Goal: Task Accomplishment & Management: Use online tool/utility

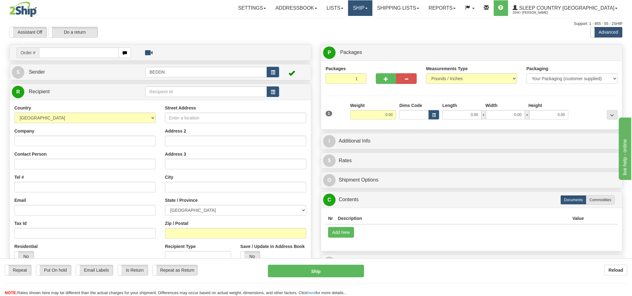
click at [372, 12] on link "Ship" at bounding box center [360, 8] width 24 height 16
click at [366, 31] on span "OnHold / Order Queue" at bounding box center [344, 29] width 44 height 5
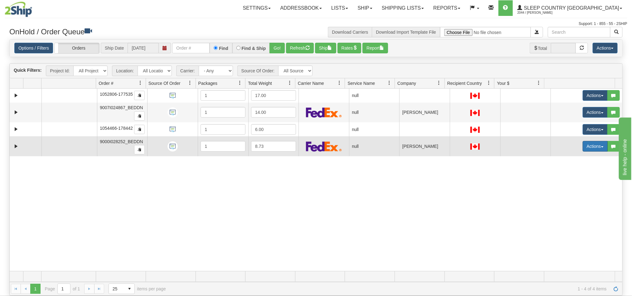
click at [583, 146] on button "Actions" at bounding box center [595, 146] width 25 height 11
click at [562, 160] on span "Open" at bounding box center [567, 158] width 15 height 5
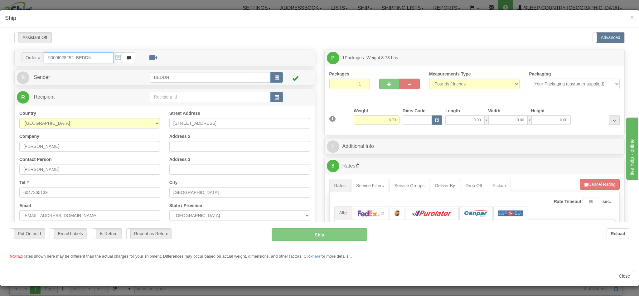
type input "11:31"
type input "16:00"
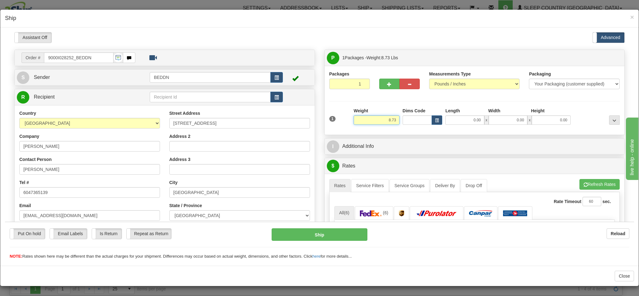
drag, startPoint x: 387, startPoint y: 121, endPoint x: 363, endPoint y: 122, distance: 23.4
click at [363, 122] on input "8.73" at bounding box center [377, 119] width 46 height 9
type input "4.00"
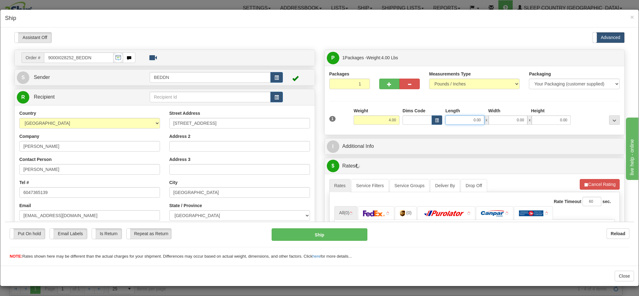
click at [448, 122] on input "0.00" at bounding box center [464, 119] width 39 height 9
type input "14"
type input "1"
type input "14.00"
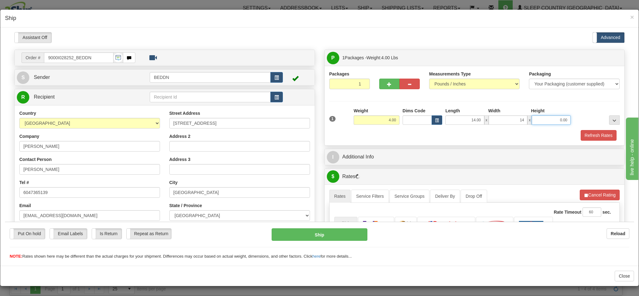
type input "14.00"
type input "10"
type input "10.00"
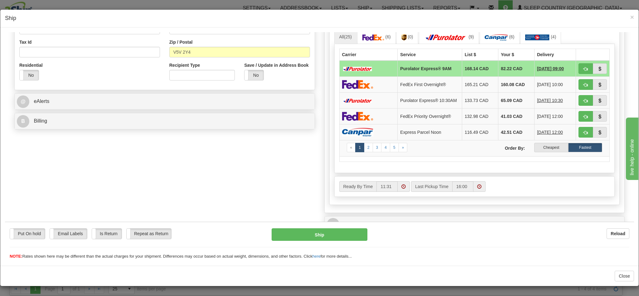
scroll to position [187, 0]
click at [538, 151] on label "Cheapest" at bounding box center [551, 146] width 34 height 9
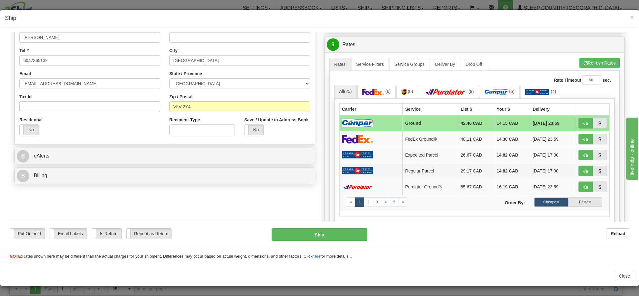
scroll to position [140, 0]
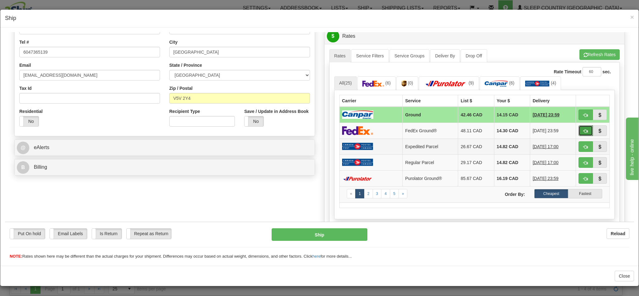
drag, startPoint x: 570, startPoint y: 133, endPoint x: 387, endPoint y: 142, distance: 183.3
click at [584, 133] on span "button" at bounding box center [586, 131] width 4 height 4
type input "92"
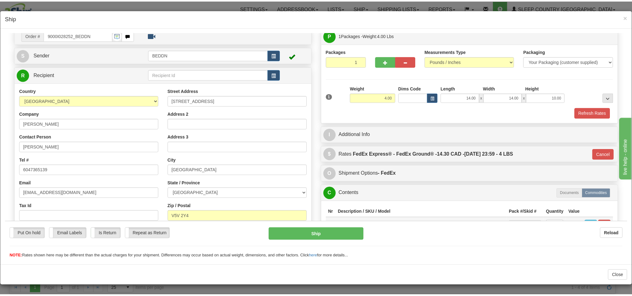
scroll to position [0, 0]
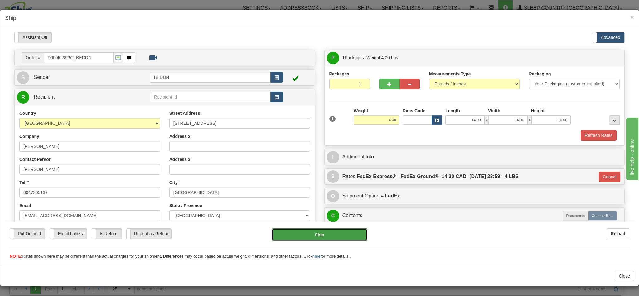
click at [316, 233] on button "Ship" at bounding box center [319, 234] width 95 height 12
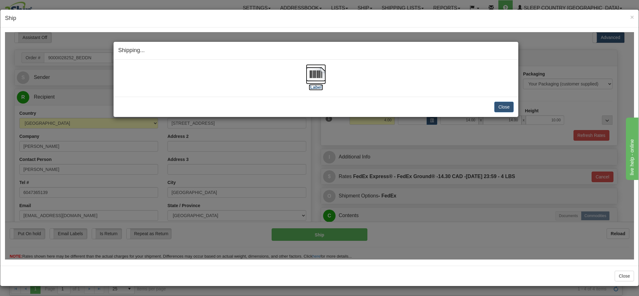
click at [315, 77] on img at bounding box center [316, 74] width 20 height 20
click at [496, 107] on button "Close" at bounding box center [503, 106] width 19 height 11
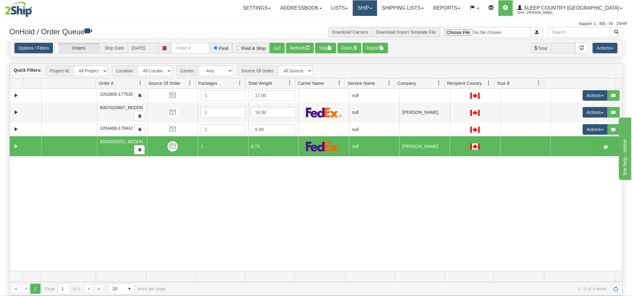
click at [377, 12] on link "Ship" at bounding box center [365, 8] width 24 height 16
click at [432, 17] on div at bounding box center [316, 17] width 623 height 0
click at [429, 12] on link "Shipping lists" at bounding box center [402, 8] width 51 height 16
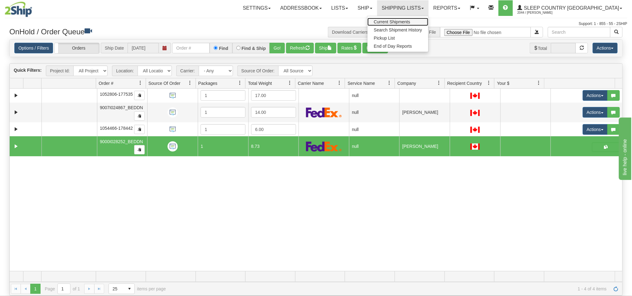
click at [410, 22] on span "Current Shipments" at bounding box center [392, 21] width 36 height 5
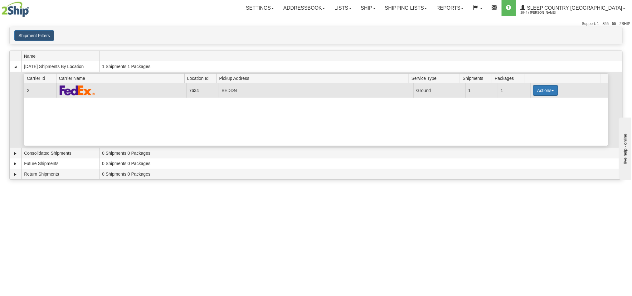
click at [546, 91] on button "Actions" at bounding box center [545, 90] width 25 height 11
click at [533, 104] on link "Details" at bounding box center [533, 102] width 50 height 8
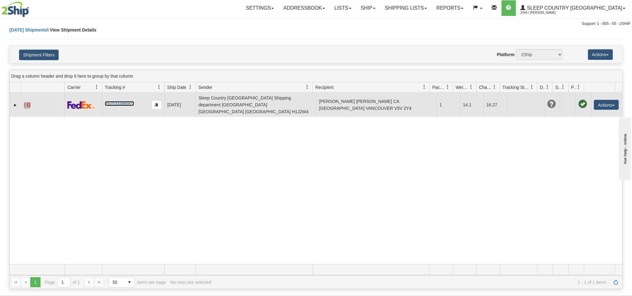
click at [128, 102] on link "392533496907" at bounding box center [119, 103] width 29 height 5
click at [595, 100] on button "Actions" at bounding box center [606, 105] width 25 height 10
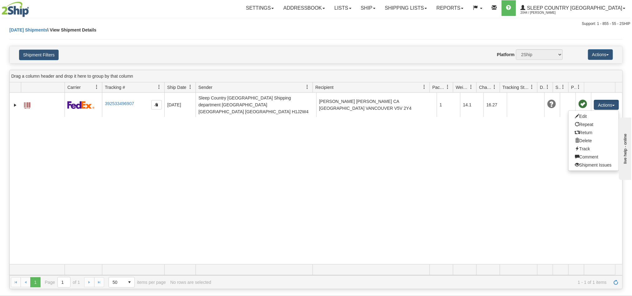
click at [491, 158] on div "31522128 2044 392533496907 08/26/2025 08/26/2025 12:32:33 PM Sleep Country Cana…" at bounding box center [316, 179] width 613 height 172
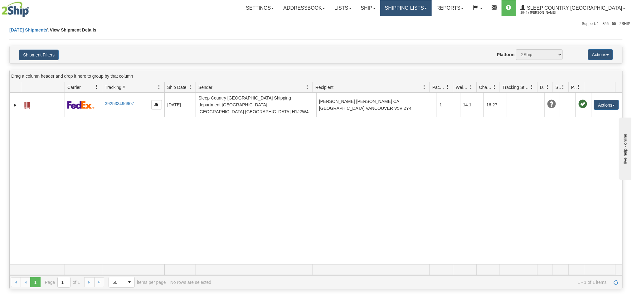
click at [432, 8] on link "Shipping lists" at bounding box center [405, 8] width 51 height 16
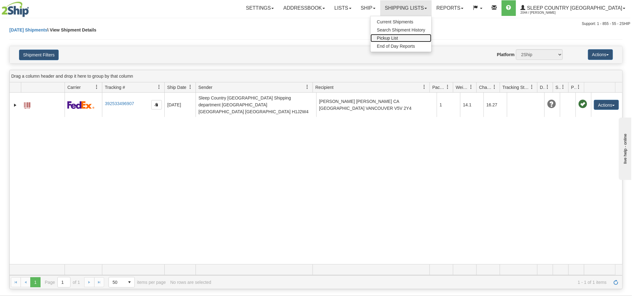
click at [398, 37] on span "Pickup List" at bounding box center [387, 38] width 21 height 5
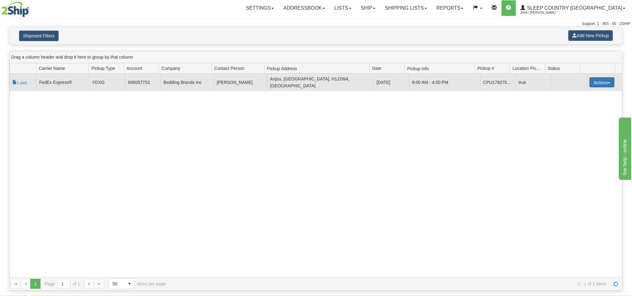
click at [592, 82] on button "Actions" at bounding box center [602, 82] width 25 height 10
click at [606, 81] on button "Actions" at bounding box center [602, 82] width 25 height 10
click at [605, 80] on button "Actions" at bounding box center [602, 82] width 25 height 10
click at [593, 79] on button "Actions" at bounding box center [602, 82] width 25 height 10
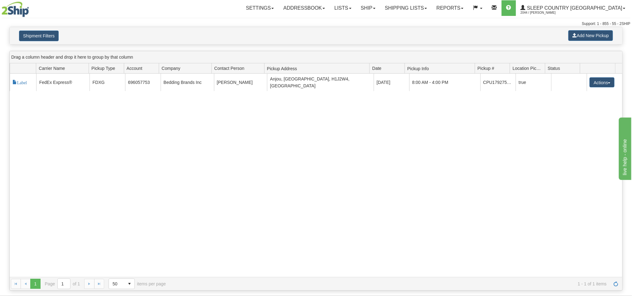
click at [457, 131] on div "117760 2 Label FedEx Express® FDXG 696057753 Bedding Brands Inc [PERSON_NAME] […" at bounding box center [316, 175] width 613 height 203
click at [598, 34] on button "Add New Pickup" at bounding box center [590, 35] width 45 height 11
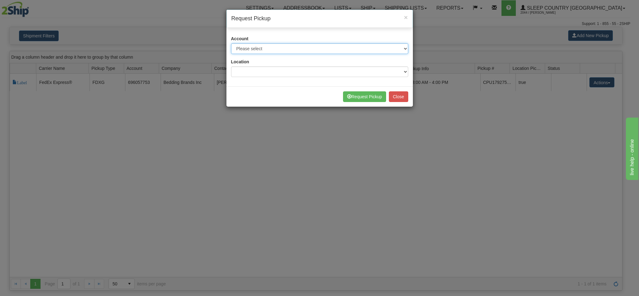
click at [311, 48] on select "Please select Canada Post - 7241032 (Canada Post 300) Canpar - 42158543 (DORMEZ…" at bounding box center [319, 48] width 177 height 11
select select "2"
click at [231, 44] on select "Please select Canada Post - 7241032 (Canada Post 300) Canpar - 42158543 (DORMEZ…" at bounding box center [319, 48] width 177 height 11
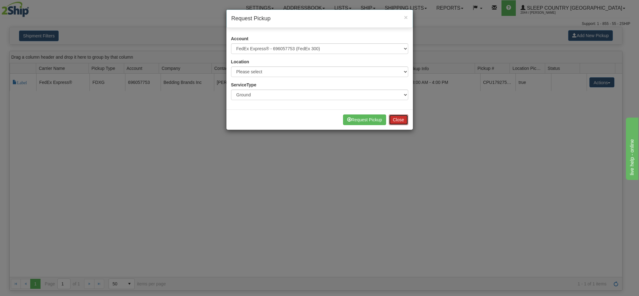
click at [401, 121] on button "Close" at bounding box center [398, 119] width 19 height 11
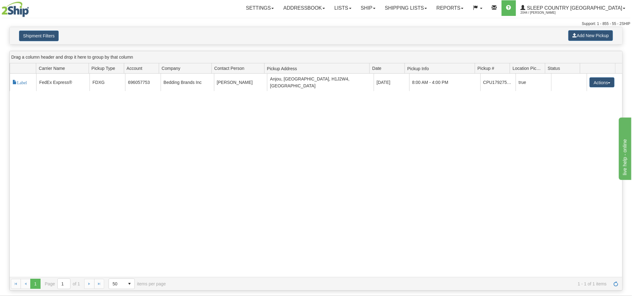
click at [530, 127] on div "117760 2 Label FedEx Express® FDXG 696057753 Bedding Brands Inc [PERSON_NAME] […" at bounding box center [316, 175] width 613 height 203
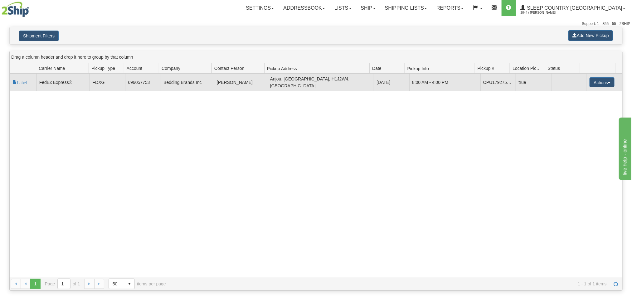
click at [383, 85] on td "[DATE]" at bounding box center [392, 82] width 36 height 17
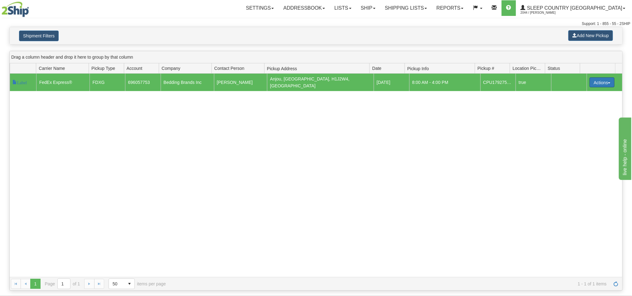
click at [602, 83] on button "Actions" at bounding box center [602, 82] width 25 height 10
click at [322, 166] on div "117760 2 Label FedEx Express® FDXG 696057753 Bedding Brands Inc Ralph Rossdeuts…" at bounding box center [316, 175] width 613 height 203
click at [428, 134] on div "117760 2 Label FedEx Express® FDXG 696057753 Bedding Brands Inc Ralph Rossdeuts…" at bounding box center [316, 175] width 613 height 203
click at [599, 82] on button "Actions" at bounding box center [602, 82] width 25 height 10
click at [378, 143] on div "117760 2 Label FedEx Express® FDXG 696057753 Bedding Brands Inc Ralph Rossdeuts…" at bounding box center [316, 175] width 613 height 203
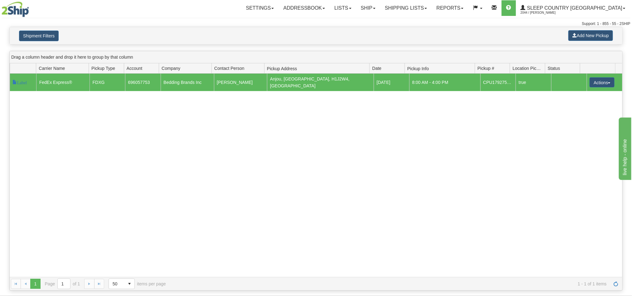
click at [541, 148] on div "117760 2 Label FedEx Express® FDXG 696057753 Bedding Brands Inc Ralph Rossdeuts…" at bounding box center [316, 175] width 613 height 203
click at [603, 80] on button "Actions" at bounding box center [602, 82] width 25 height 10
click at [402, 133] on div "117760 2 Label FedEx Express® FDXG 696057753 Bedding Brands Inc Ralph Rossdeuts…" at bounding box center [316, 175] width 613 height 203
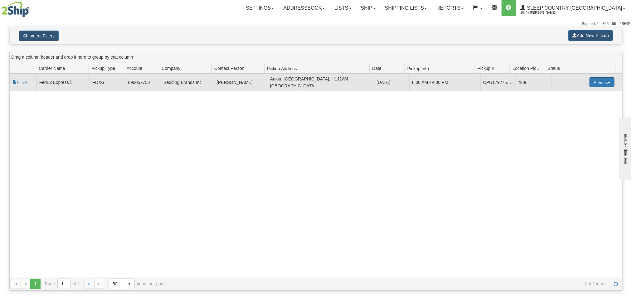
click at [597, 85] on button "Actions" at bounding box center [602, 82] width 25 height 10
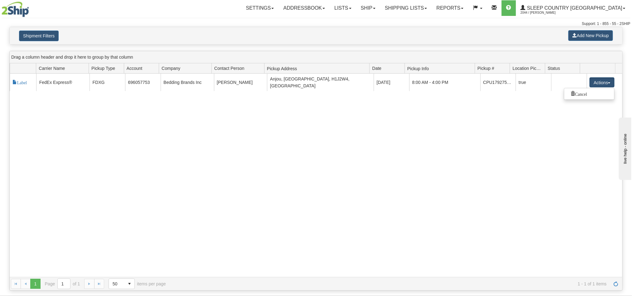
click at [283, 176] on div "117760 2 Label FedEx Express® FDXG 696057753 Bedding Brands Inc [PERSON_NAME] […" at bounding box center [316, 175] width 613 height 203
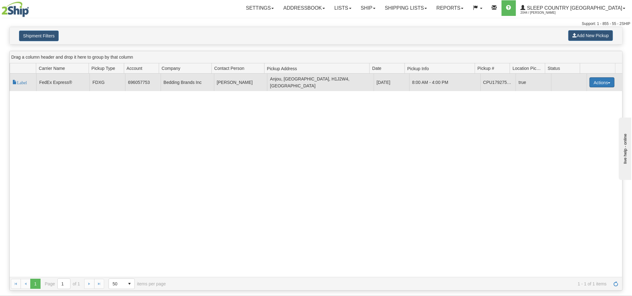
click at [605, 84] on button "Actions" at bounding box center [602, 82] width 25 height 10
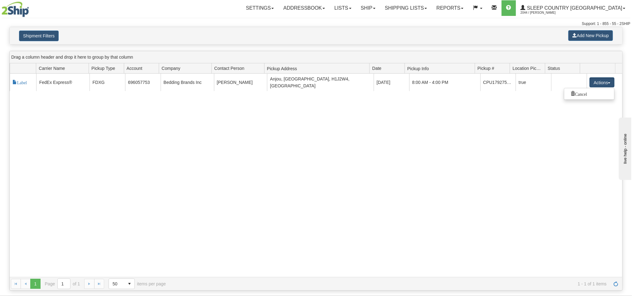
click at [409, 133] on div "117760 2 Label FedEx Express® FDXG 696057753 Bedding Brands Inc Ralph Rossdeuts…" at bounding box center [316, 175] width 613 height 203
click at [432, 12] on link "Shipping lists" at bounding box center [405, 8] width 51 height 16
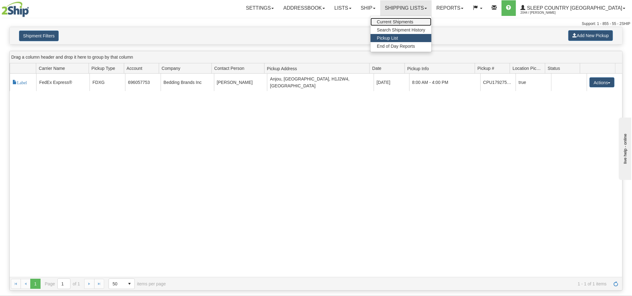
click at [413, 22] on span "Current Shipments" at bounding box center [395, 21] width 36 height 5
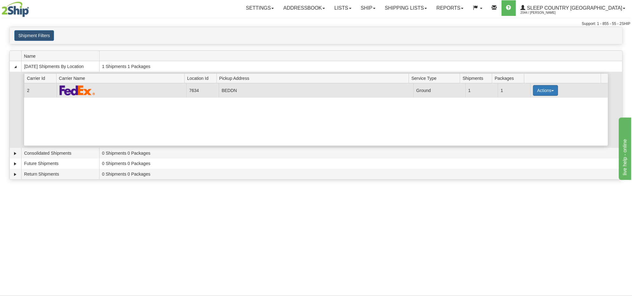
click at [550, 92] on button "Actions" at bounding box center [545, 90] width 25 height 11
click at [533, 122] on link "Pickup" at bounding box center [533, 118] width 50 height 8
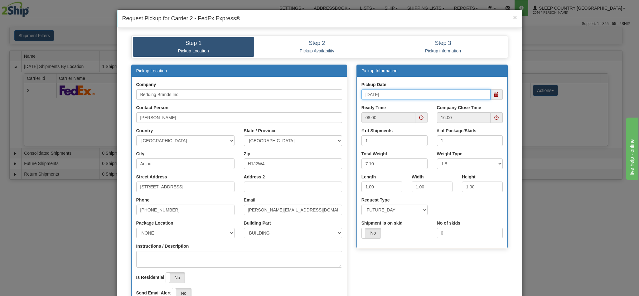
click at [424, 95] on input "[DATE]" at bounding box center [426, 94] width 129 height 11
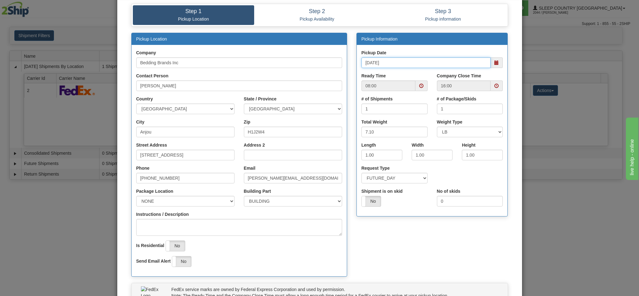
scroll to position [89, 0]
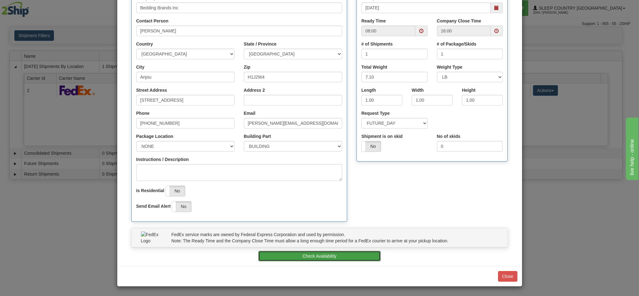
click at [349, 254] on button "Check Availability" at bounding box center [319, 256] width 123 height 11
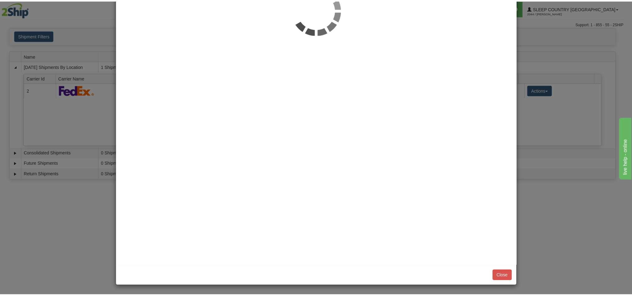
scroll to position [0, 0]
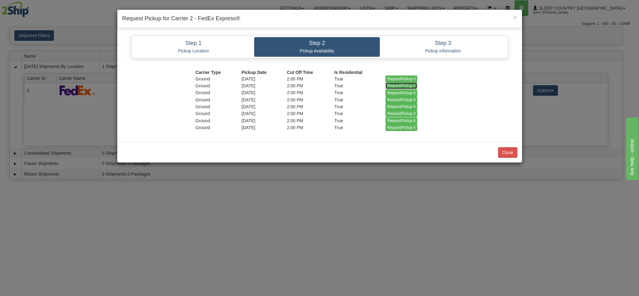
click at [393, 85] on input "RequestPickup #" at bounding box center [402, 85] width 32 height 7
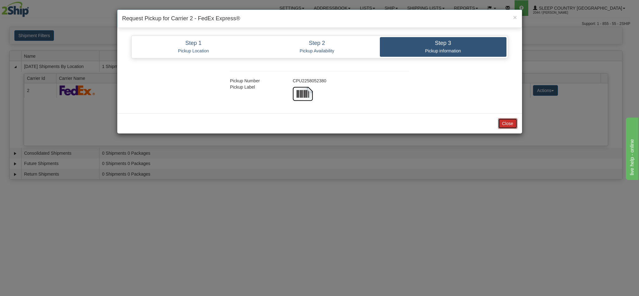
click at [508, 124] on button "Close" at bounding box center [507, 123] width 19 height 11
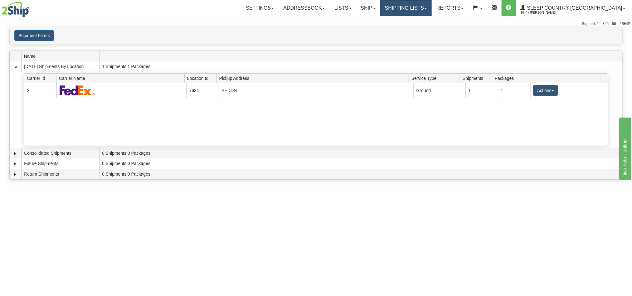
click at [432, 9] on link "Shipping lists" at bounding box center [405, 8] width 51 height 16
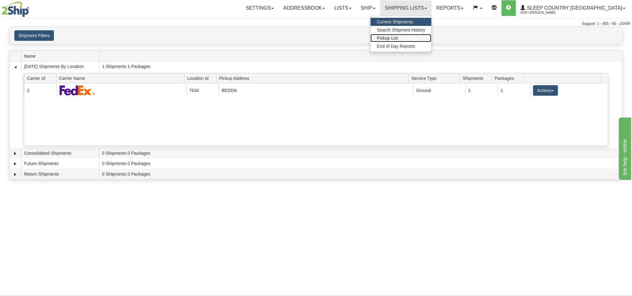
click at [398, 37] on span "Pickup List" at bounding box center [387, 38] width 21 height 5
